Goal: Information Seeking & Learning: Learn about a topic

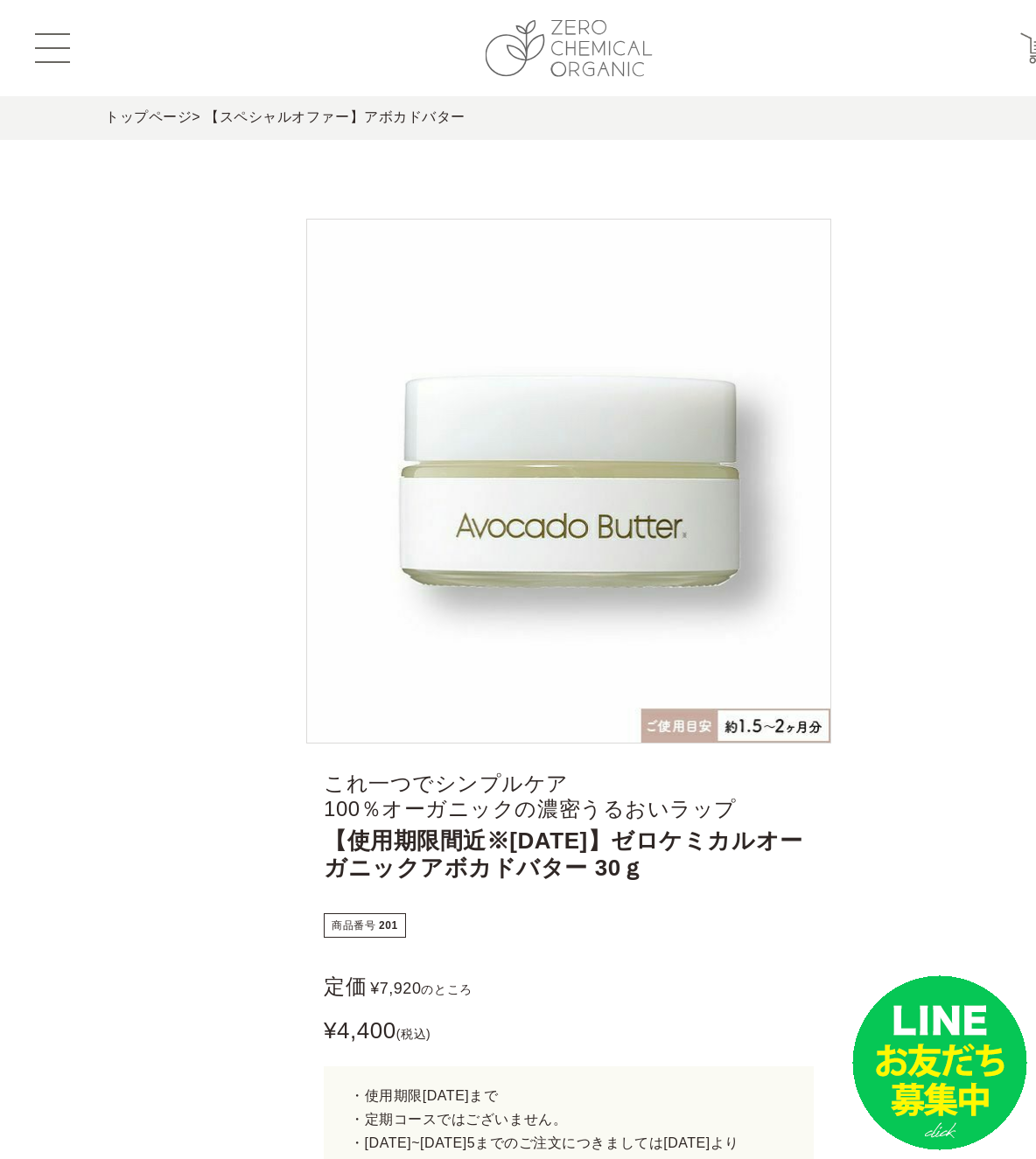
click at [561, 49] on img at bounding box center [570, 48] width 167 height 57
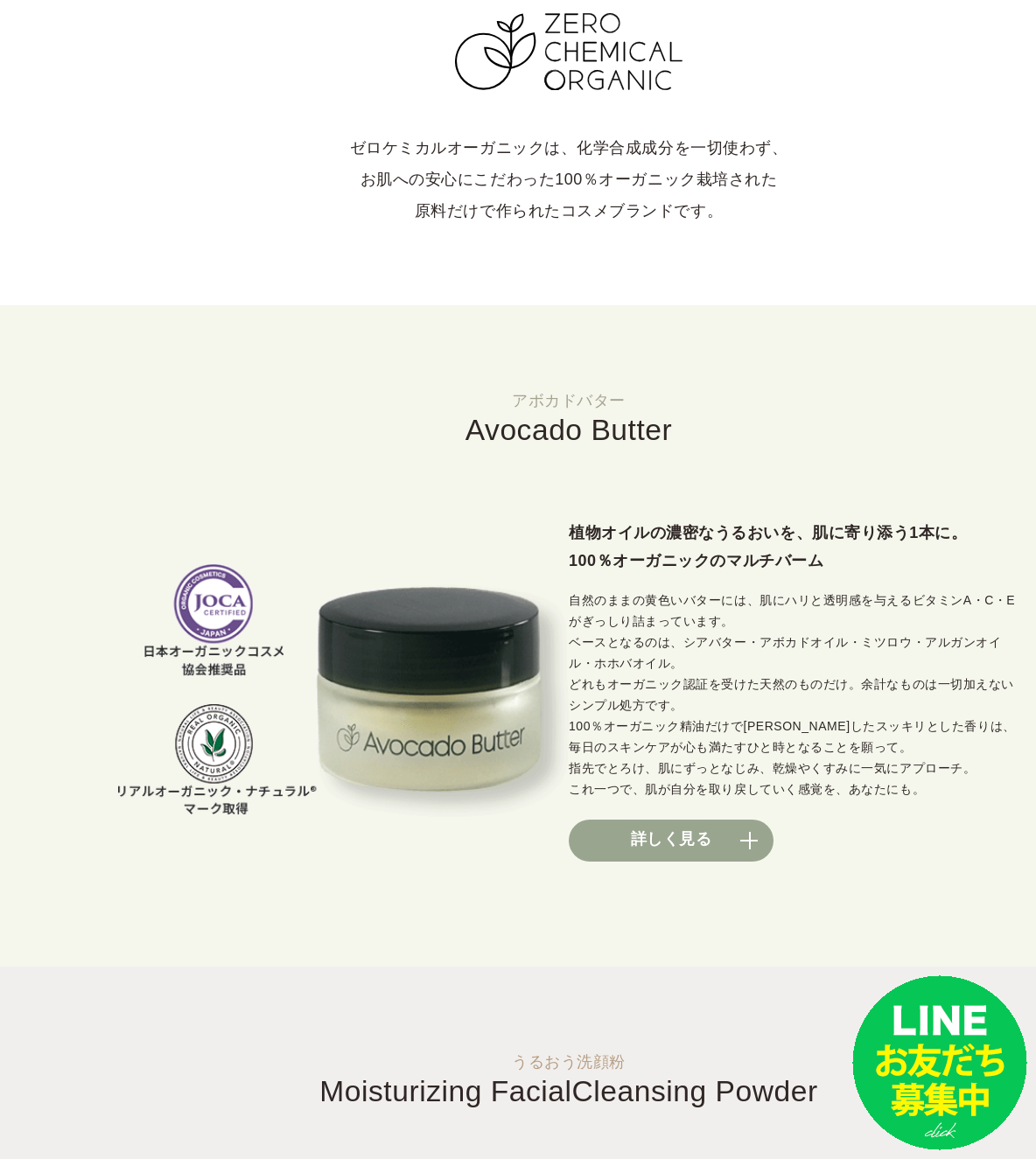
scroll to position [1006, 0]
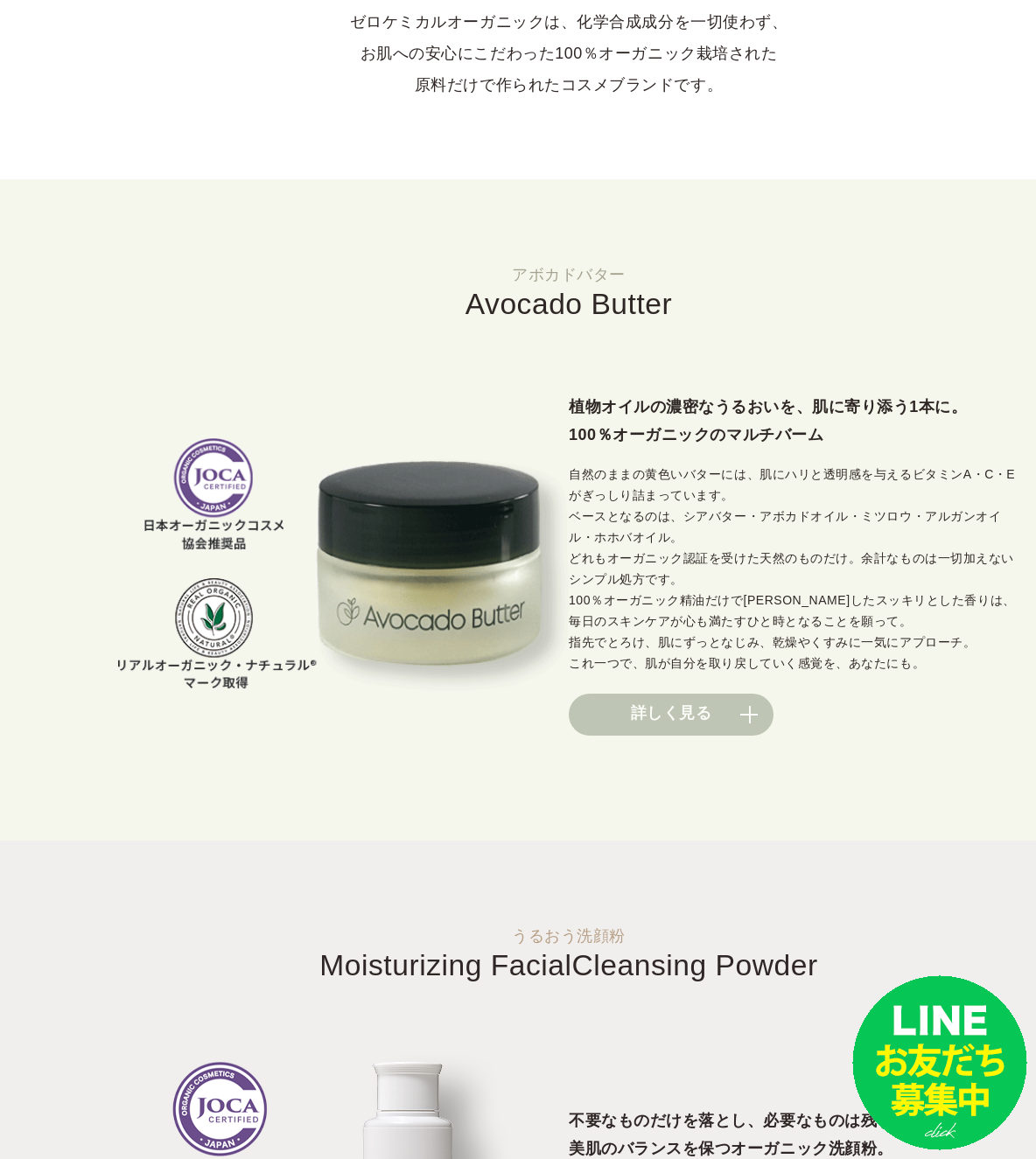
click at [697, 714] on link "詳しく見る" at bounding box center [671, 714] width 205 height 42
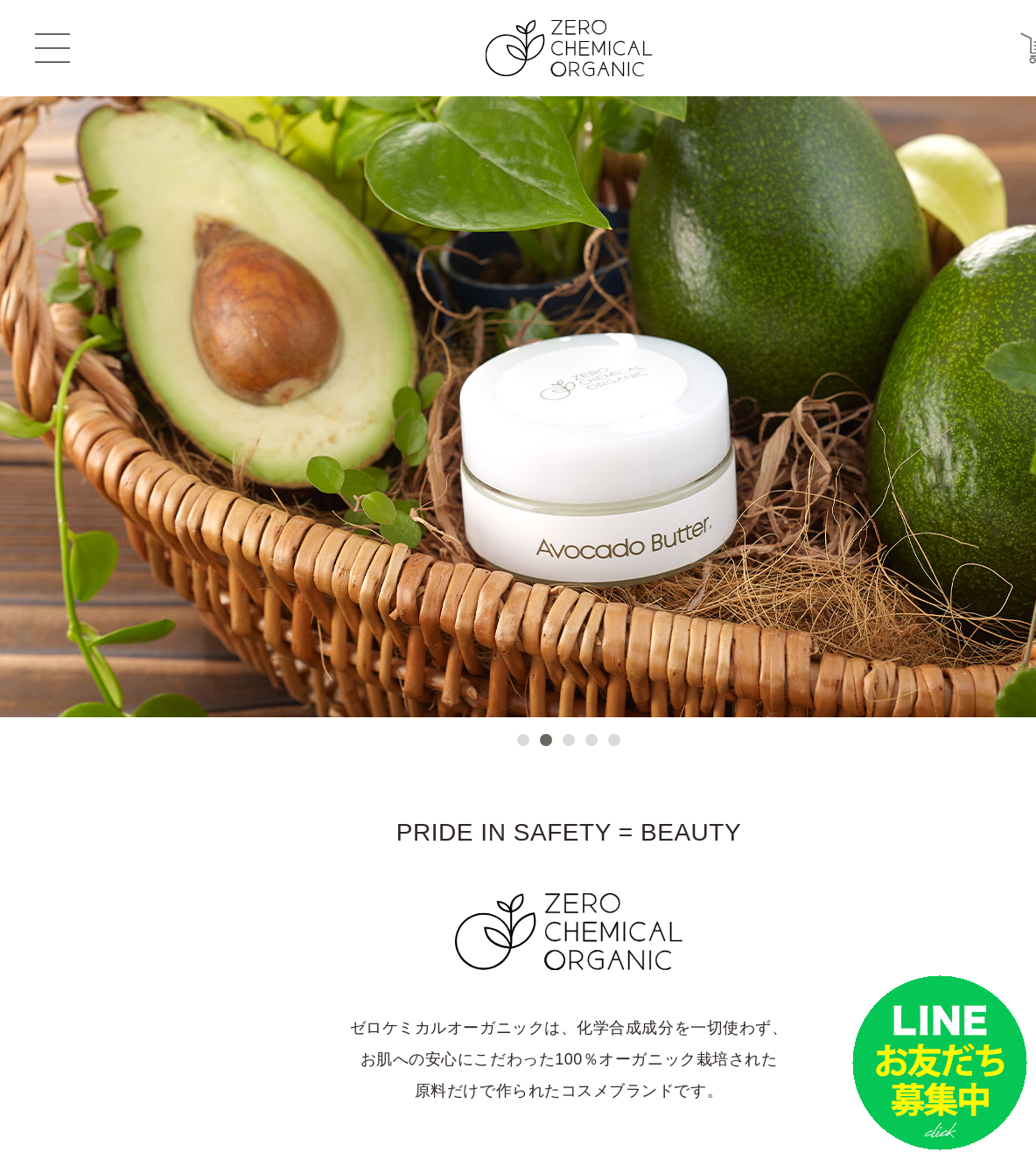
click at [572, 747] on button "3" at bounding box center [569, 740] width 13 height 13
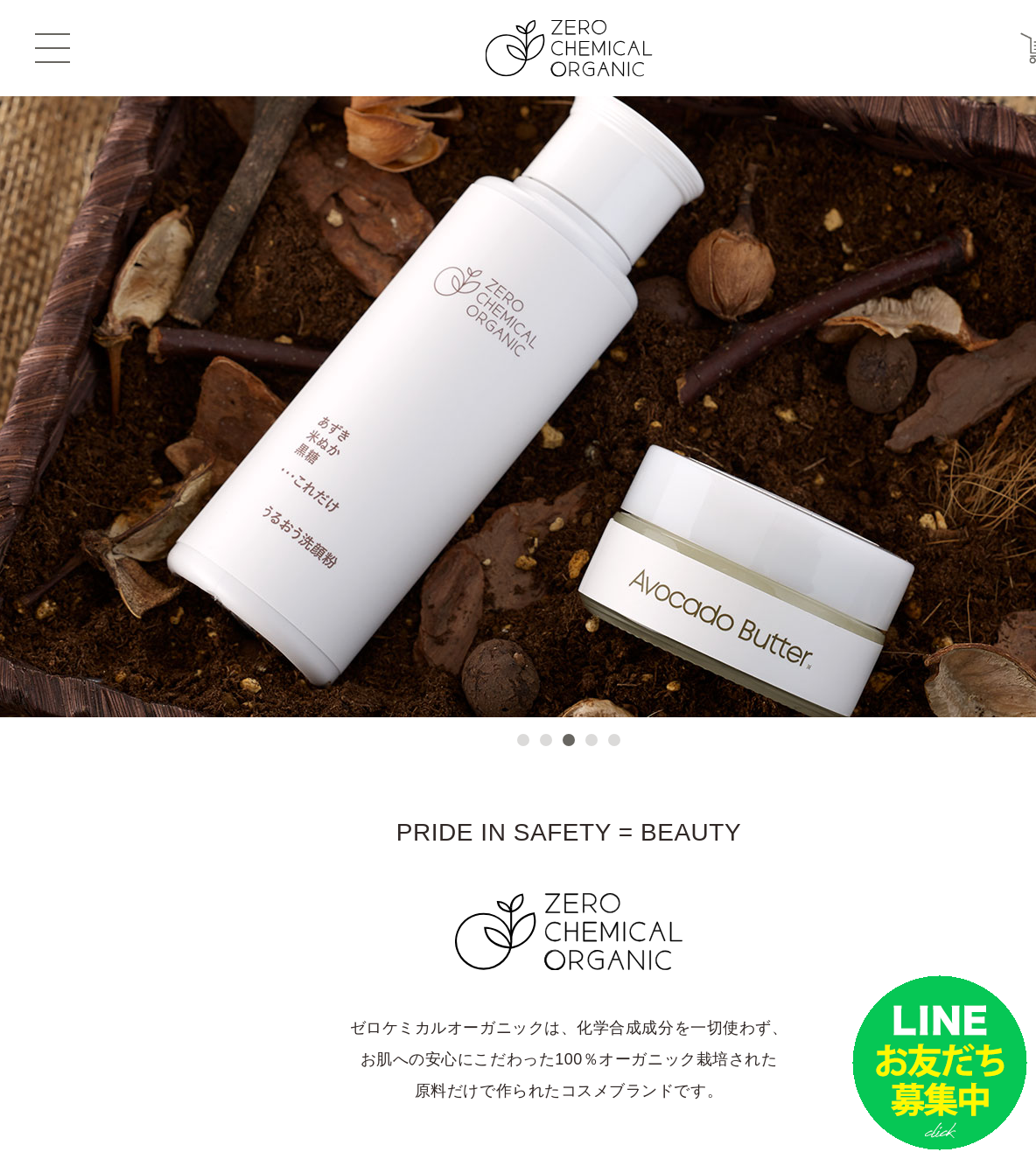
click at [588, 748] on ul "1 2 3 4 5" at bounding box center [569, 735] width 114 height 31
click at [589, 741] on button "4" at bounding box center [592, 740] width 13 height 13
click at [649, 740] on section "PRIDE IN SAFETY = BEAUTY ゼロケミカルオーガニックは、化学合成成分を一切使わず、 お肌への安心にこだわった100％オーガニック栽培され…" at bounding box center [569, 951] width 1138 height 468
click at [590, 736] on button "4" at bounding box center [592, 740] width 13 height 13
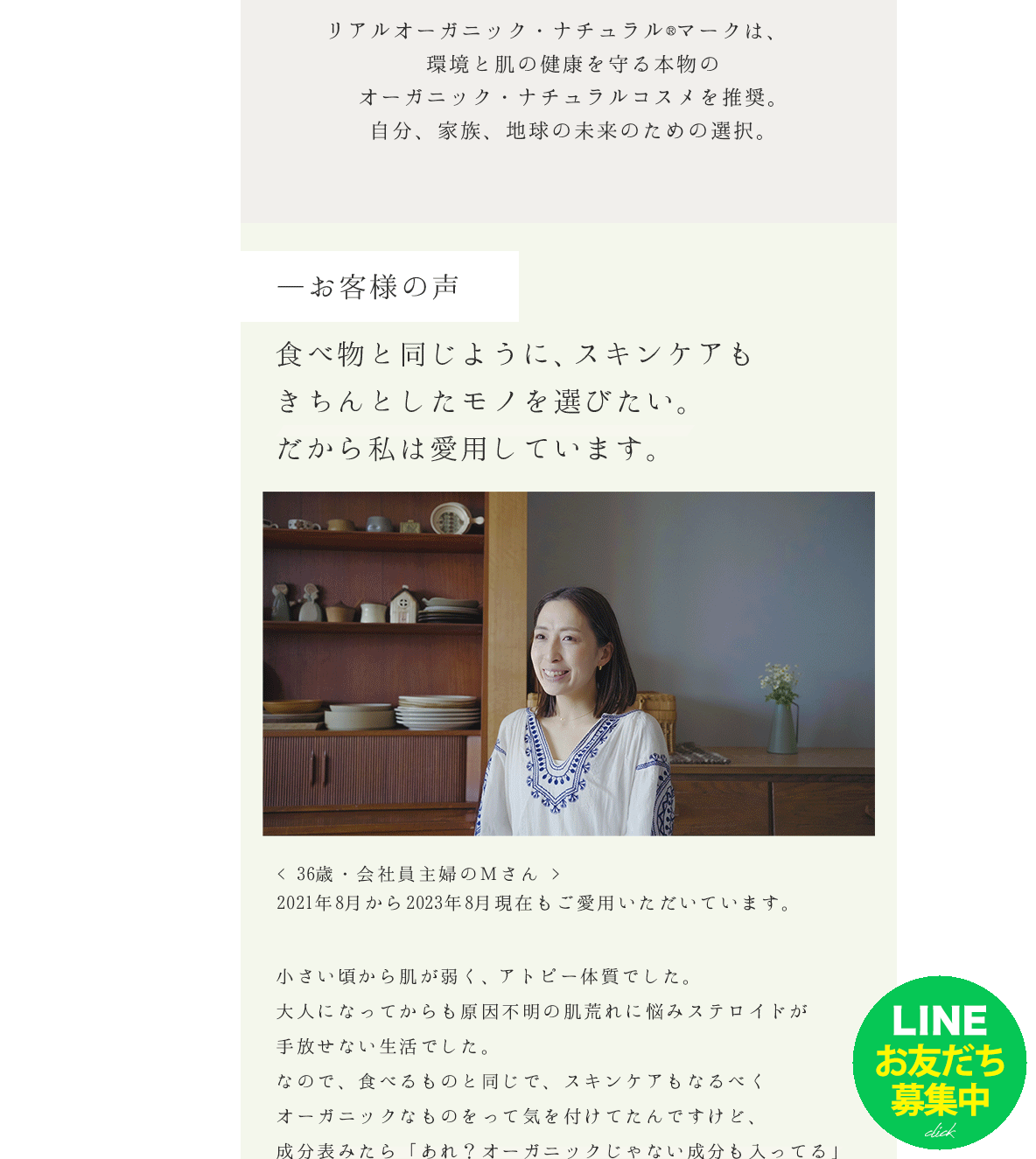
scroll to position [8362, 0]
